Goal: Information Seeking & Learning: Learn about a topic

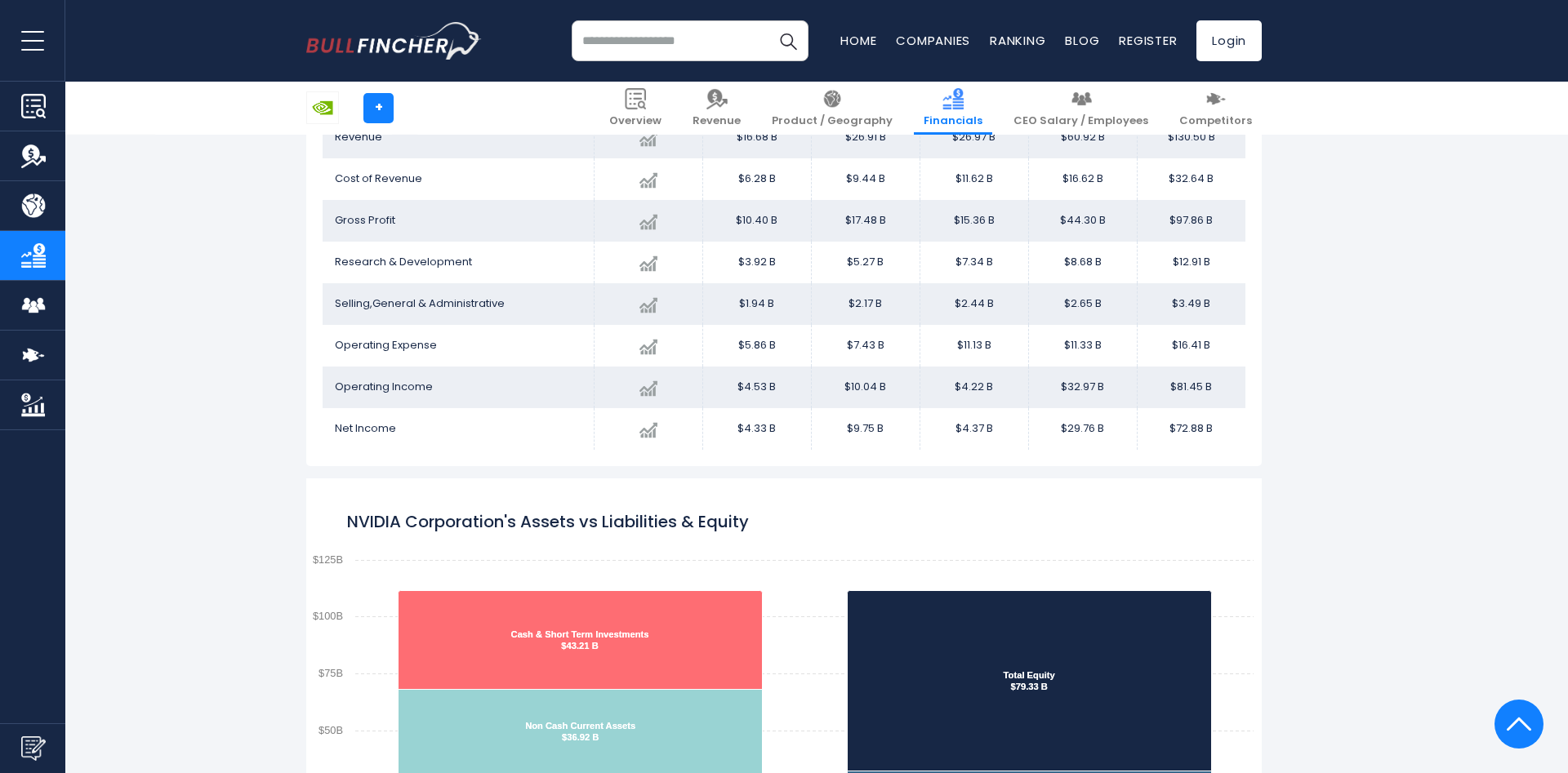
scroll to position [968, 0]
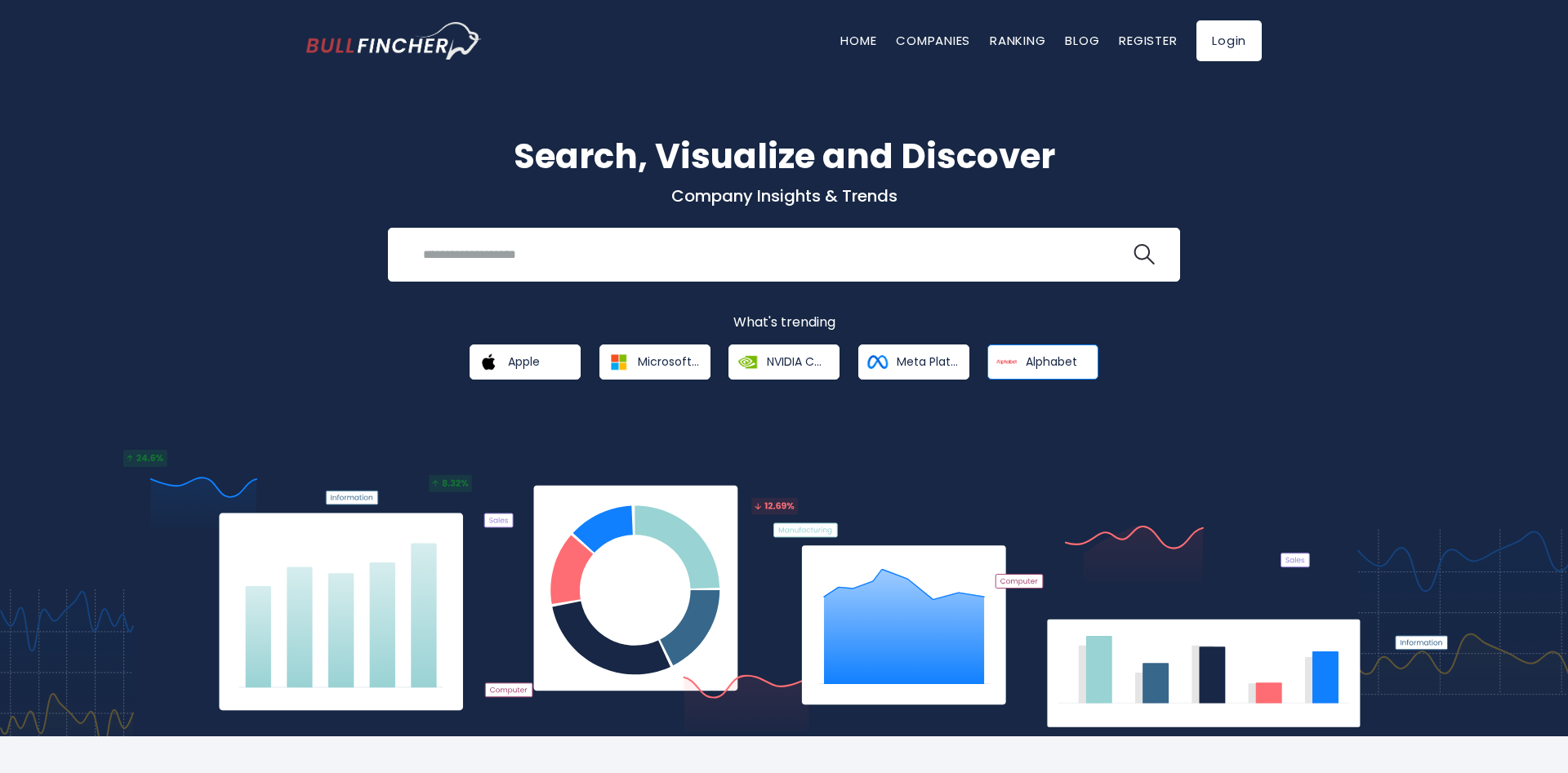
click at [1022, 365] on link "Alphabet" at bounding box center [1043, 362] width 111 height 35
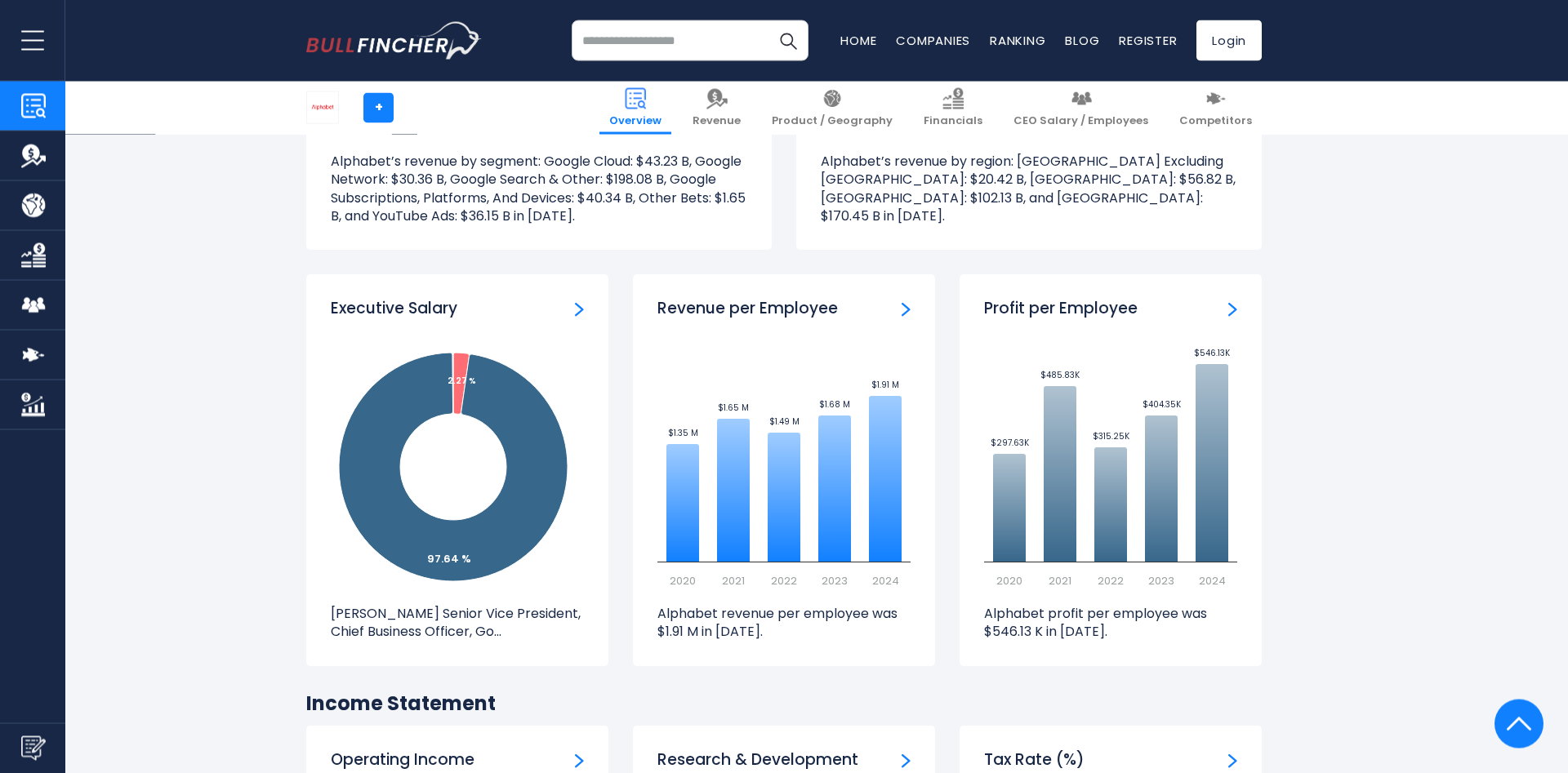
scroll to position [1832, 0]
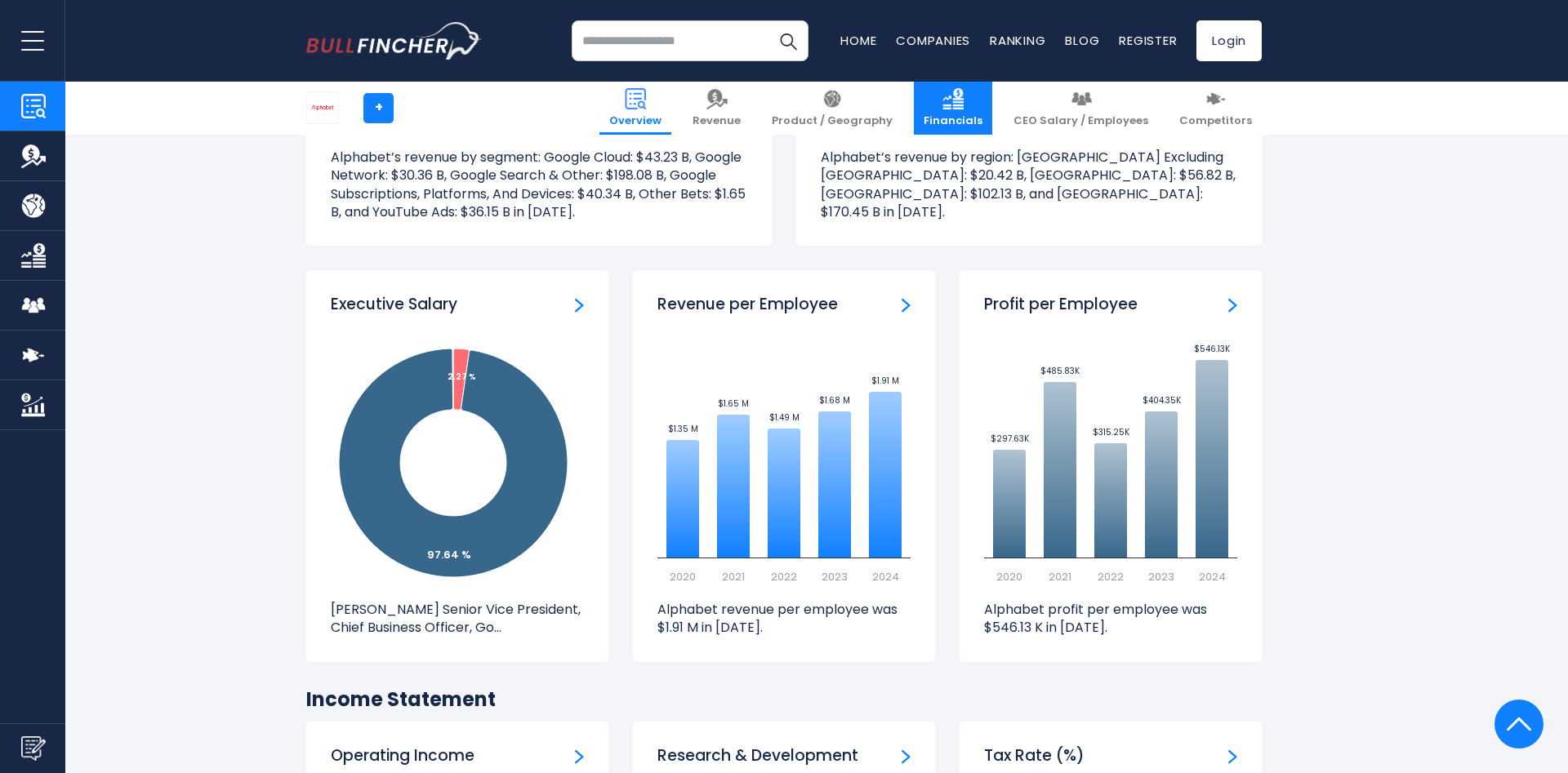
click at [964, 98] on img at bounding box center [953, 98] width 22 height 22
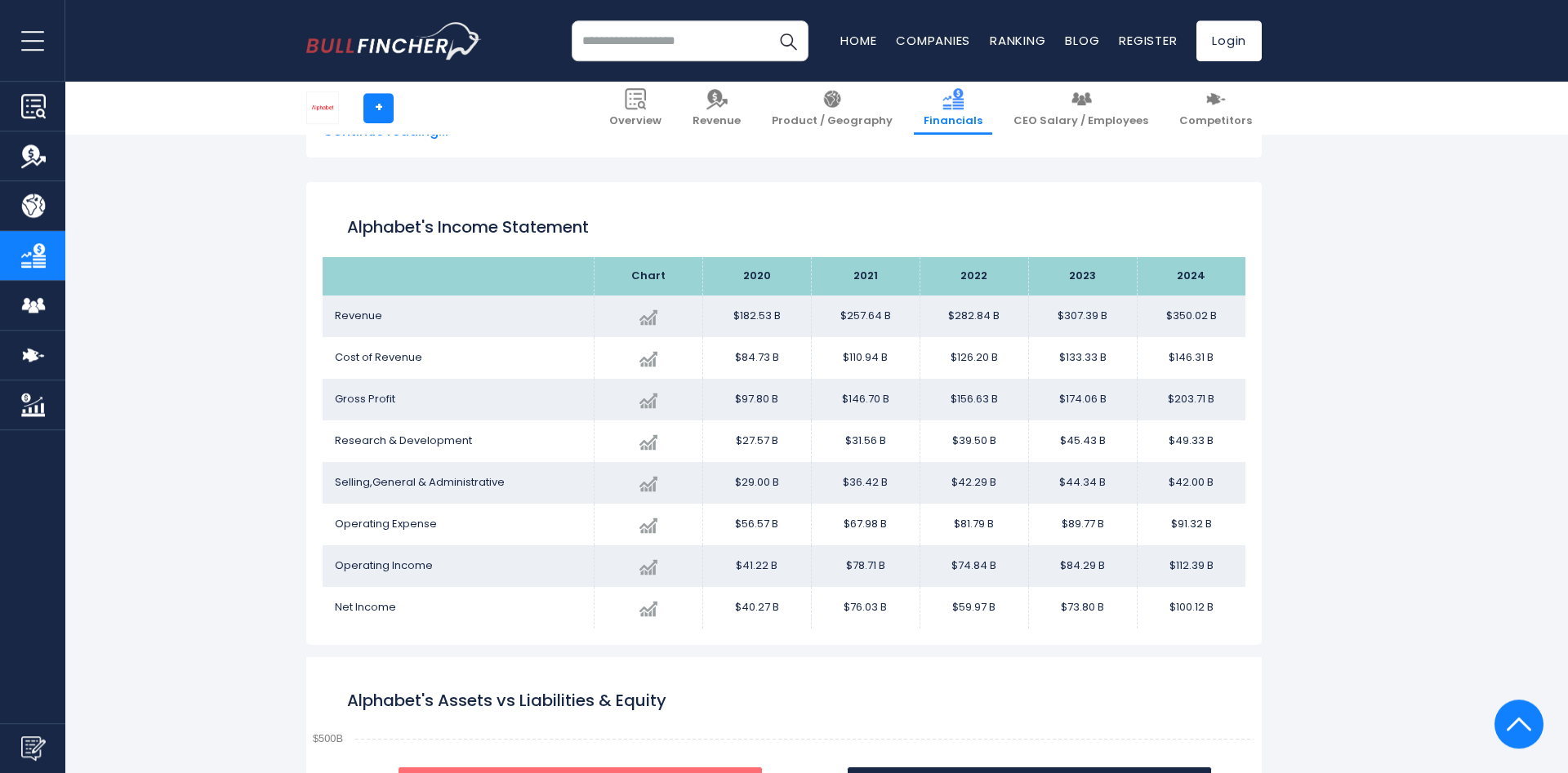
scroll to position [832, 0]
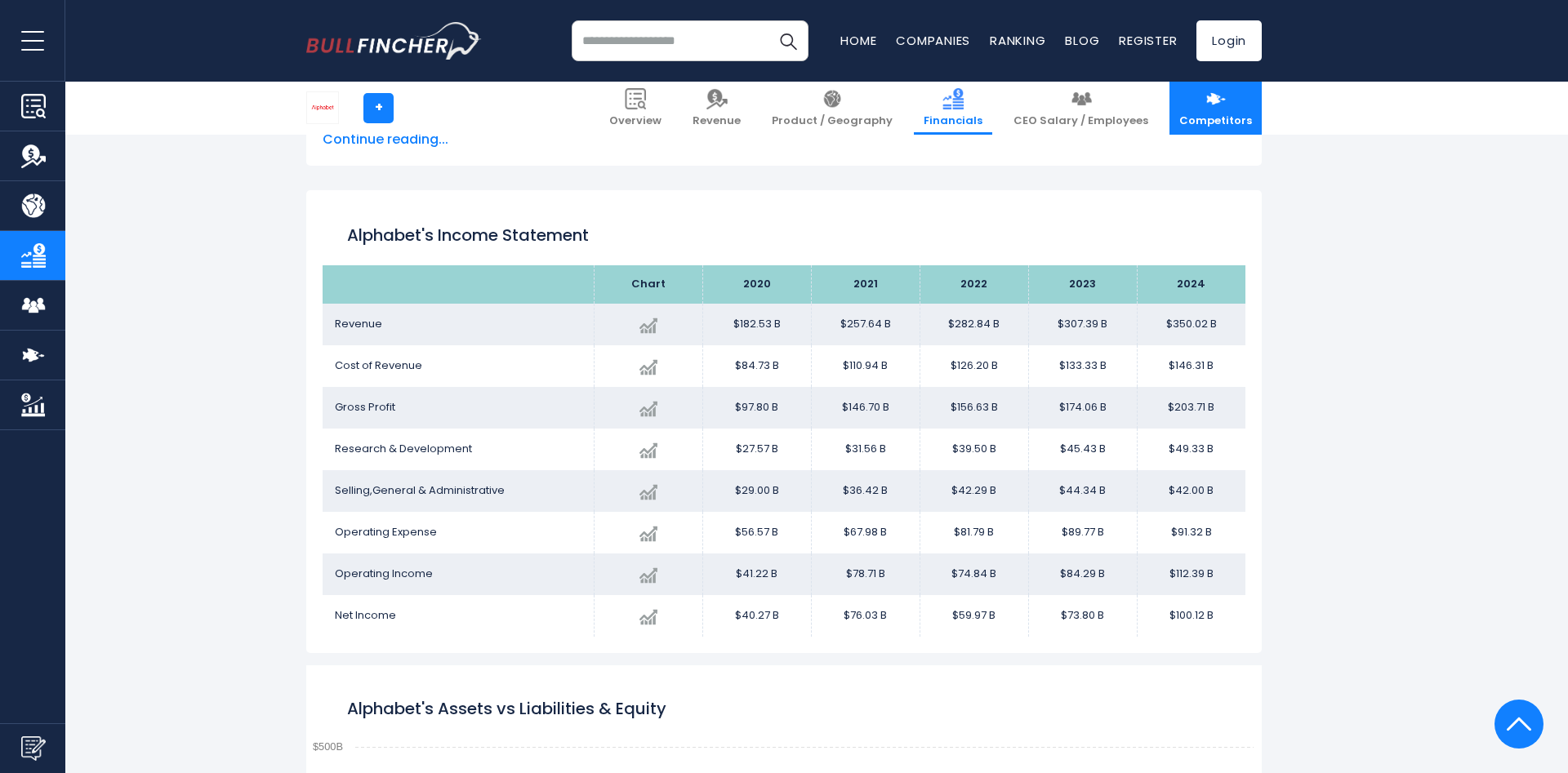
click at [1210, 109] on link "Competitors" at bounding box center [1215, 108] width 92 height 53
